Goal: Download file/media

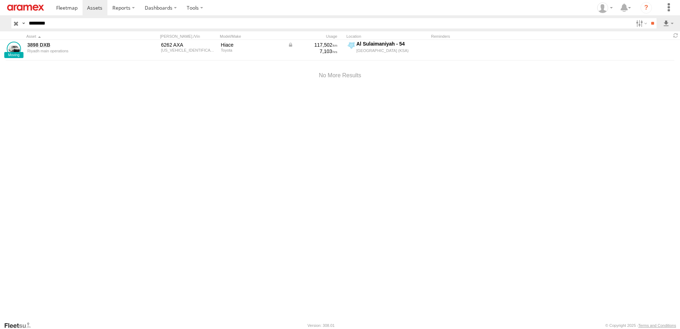
click at [0, 0] on label at bounding box center [0, 0] width 0 height 0
click at [0, 0] on div "DHA - Dharan Al Khafji Aramex Sadara Dammam, Al Khalidiya Defleeted Vehicles DH…" at bounding box center [0, 0] width 0 height 0
click at [0, 0] on span "DHA - Dharan" at bounding box center [0, 0] width 0 height 0
click at [0, 0] on span "OS SDCC COURIERS" at bounding box center [0, 0] width 0 height 0
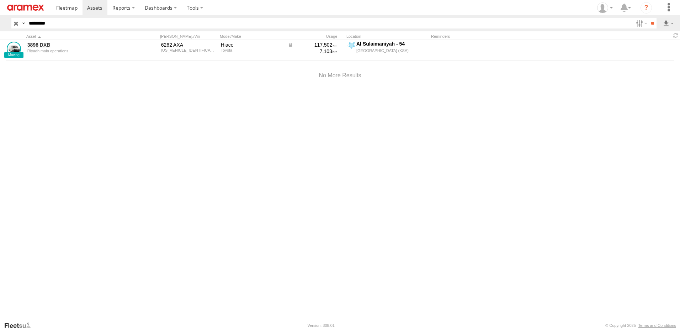
click at [0, 0] on div "OS SDCC COURIERS" at bounding box center [0, 0] width 0 height 0
click at [0, 0] on span "OS SDCC COURIERS" at bounding box center [0, 0] width 0 height 0
click at [649, 18] on input "**" at bounding box center [653, 23] width 8 height 10
click at [14, 26] on input "button" at bounding box center [15, 23] width 9 height 10
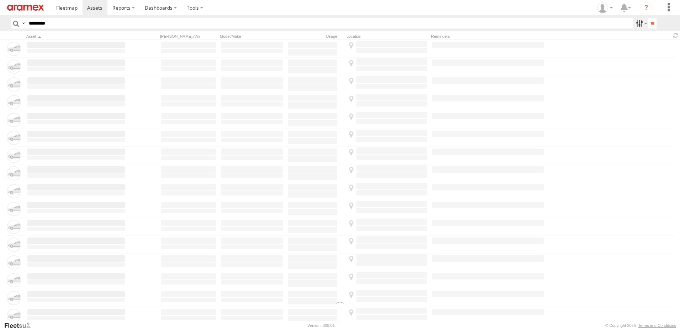
click at [638, 24] on label at bounding box center [640, 23] width 15 height 10
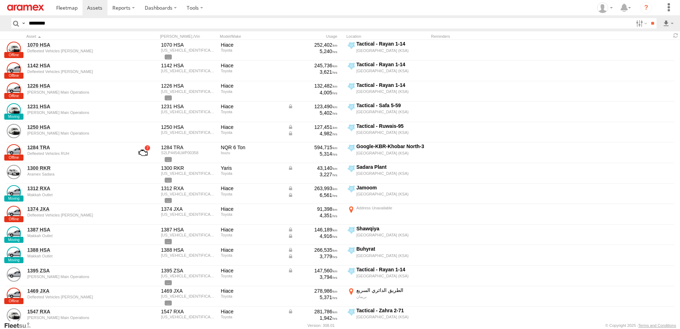
click at [0, 0] on label at bounding box center [0, 0] width 0 height 0
click at [0, 0] on span "DHA - Dharan" at bounding box center [0, 0] width 0 height 0
click at [652, 25] on input "**" at bounding box center [653, 23] width 8 height 10
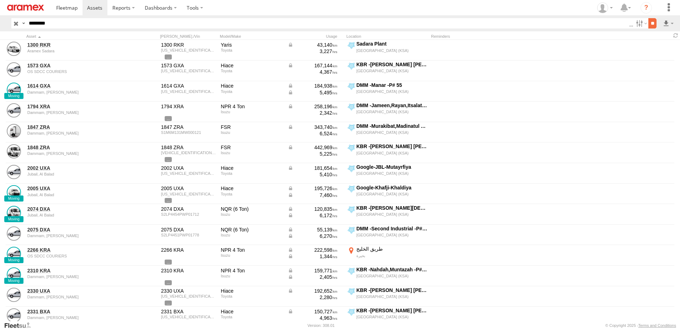
click at [654, 28] on input "**" at bounding box center [653, 23] width 8 height 10
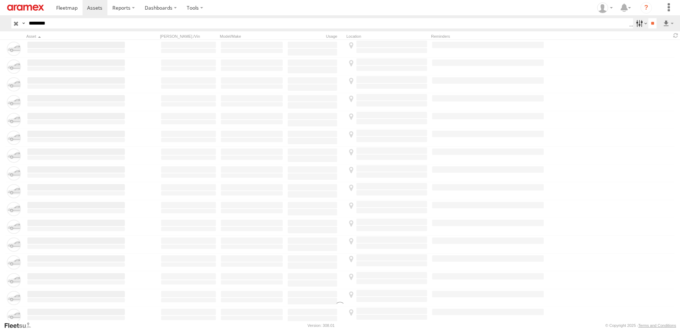
click at [633, 25] on label at bounding box center [640, 23] width 15 height 10
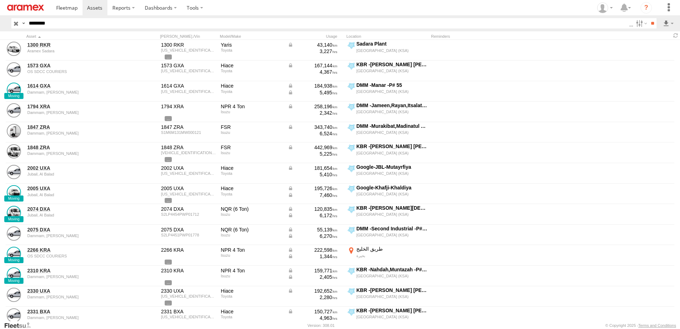
click at [0, 0] on label at bounding box center [0, 0] width 0 height 0
click at [0, 0] on span "Defleeted Vehicles DHA" at bounding box center [0, 0] width 0 height 0
click at [649, 19] on input "**" at bounding box center [653, 23] width 8 height 10
click at [661, 50] on label at bounding box center [649, 49] width 43 height 11
click at [0, 0] on button "Export" at bounding box center [0, 0] width 0 height 0
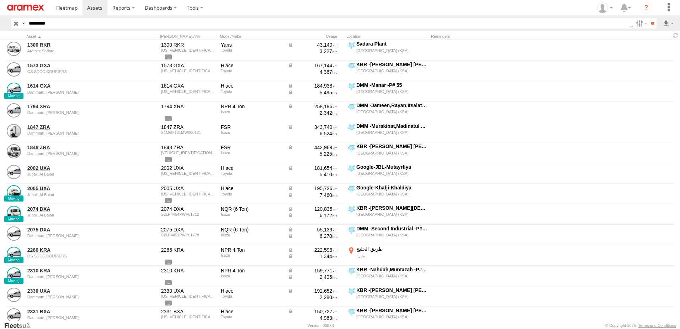
drag, startPoint x: 126, startPoint y: 27, endPoint x: 116, endPoint y: 19, distance: 13.5
click at [0, 0] on label at bounding box center [0, 0] width 0 height 0
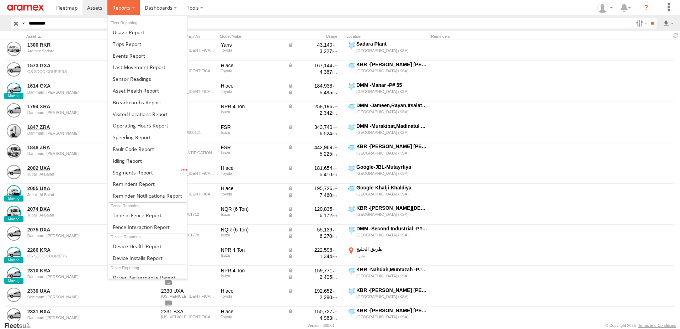
click at [111, 11] on label at bounding box center [123, 7] width 32 height 15
click at [127, 173] on span at bounding box center [133, 172] width 40 height 7
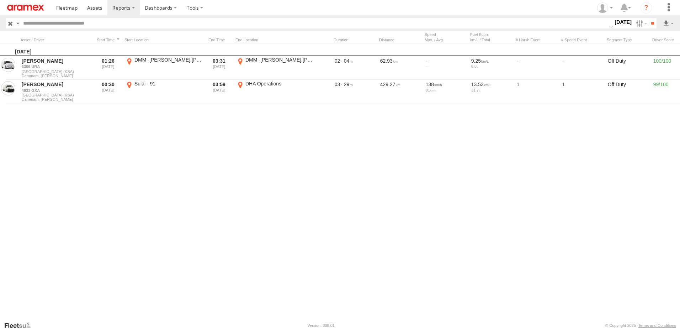
click at [618, 24] on label "21 Sep 25" at bounding box center [623, 22] width 20 height 8
click at [0, 0] on label at bounding box center [0, 0] width 0 height 0
click at [0, 0] on span "DHA - Dharan" at bounding box center [0, 0] width 0 height 0
click at [0, 0] on label at bounding box center [0, 0] width 0 height 0
click at [0, 0] on div "[PERSON_NAME] - Jeddah" at bounding box center [0, 0] width 0 height 0
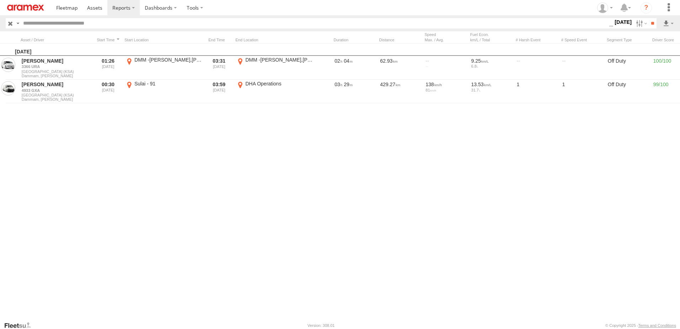
click at [0, 0] on label at bounding box center [0, 0] width 0 height 0
click at [0, 0] on span "RUH - [GEOGRAPHIC_DATA]" at bounding box center [0, 0] width 0 height 0
click at [0, 0] on span "[PERSON_NAME]" at bounding box center [0, 0] width 0 height 0
click at [0, 0] on span "Defleeted Vehicles RUH" at bounding box center [0, 0] width 0 height 0
click at [633, 26] on label "20 Sep 25" at bounding box center [623, 22] width 20 height 8
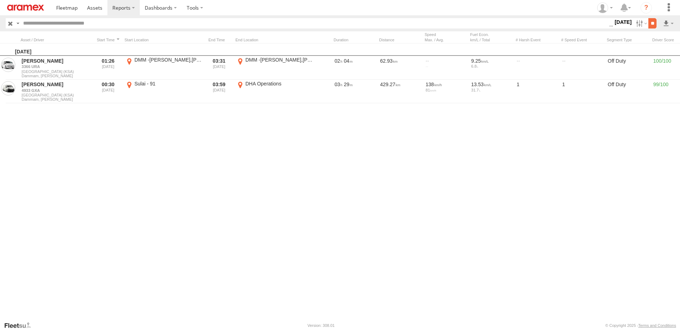
click at [651, 25] on input "**" at bounding box center [653, 23] width 8 height 10
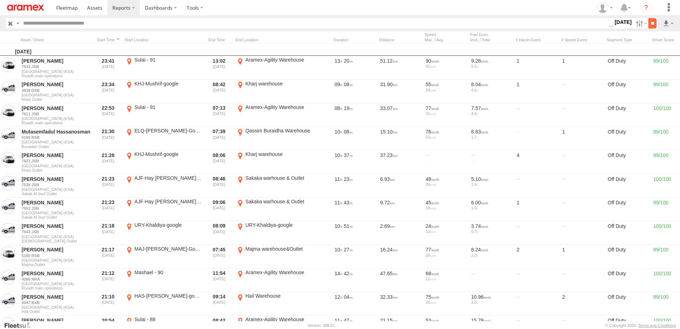
click at [650, 24] on input "**" at bounding box center [653, 23] width 8 height 10
click at [666, 25] on label at bounding box center [669, 23] width 12 height 10
click at [663, 49] on link at bounding box center [649, 49] width 43 height 11
